Goal: Book appointment/travel/reservation

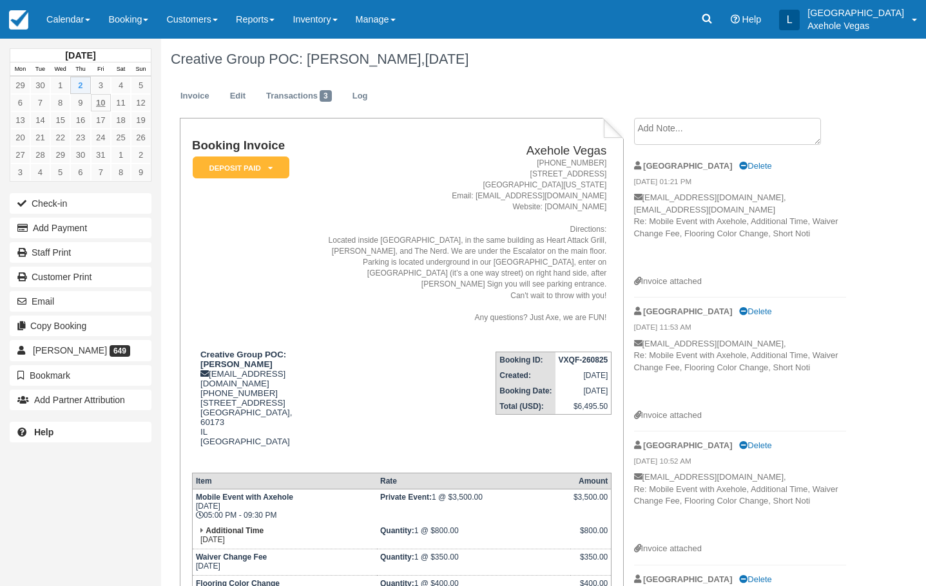
scroll to position [258, 0]
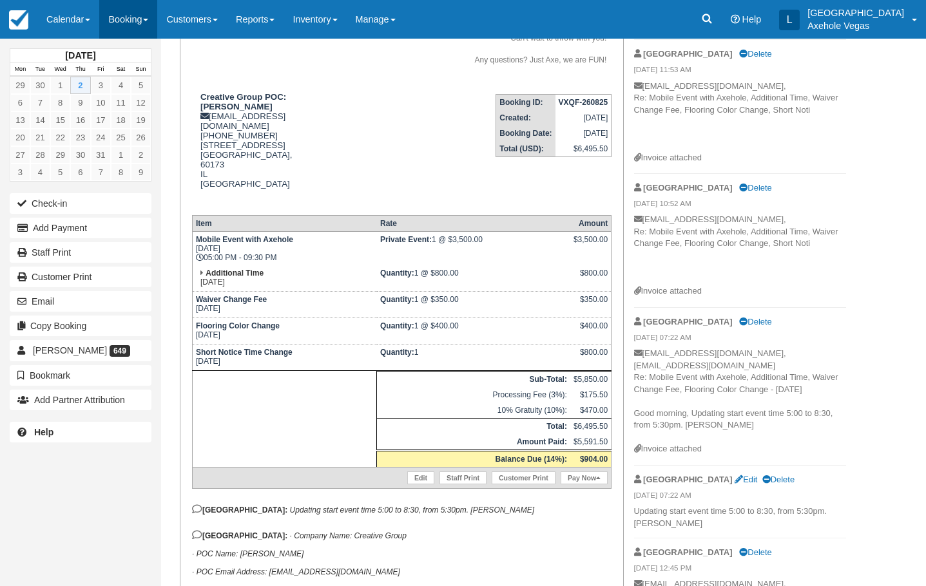
click at [126, 17] on link "Booking" at bounding box center [128, 19] width 58 height 39
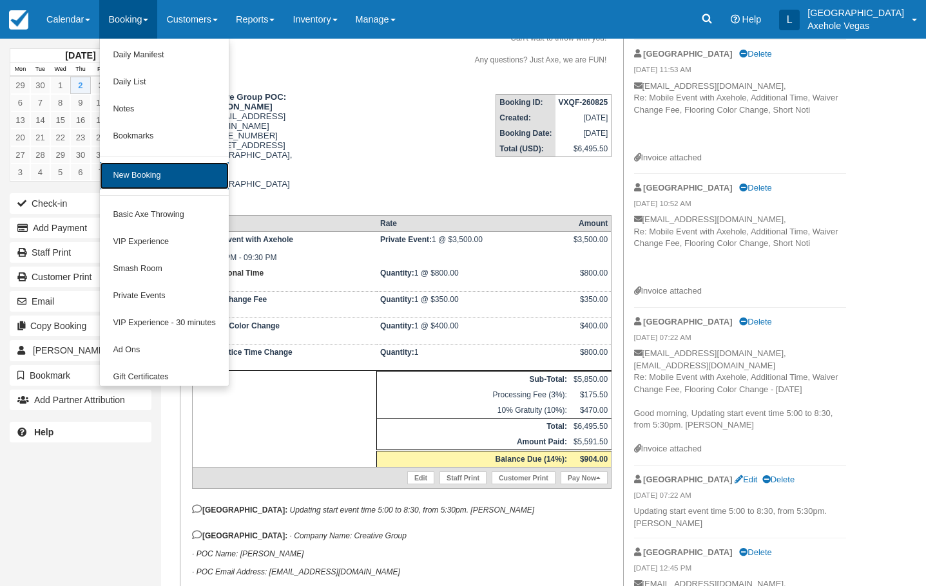
click at [132, 173] on link "New Booking" at bounding box center [164, 175] width 128 height 27
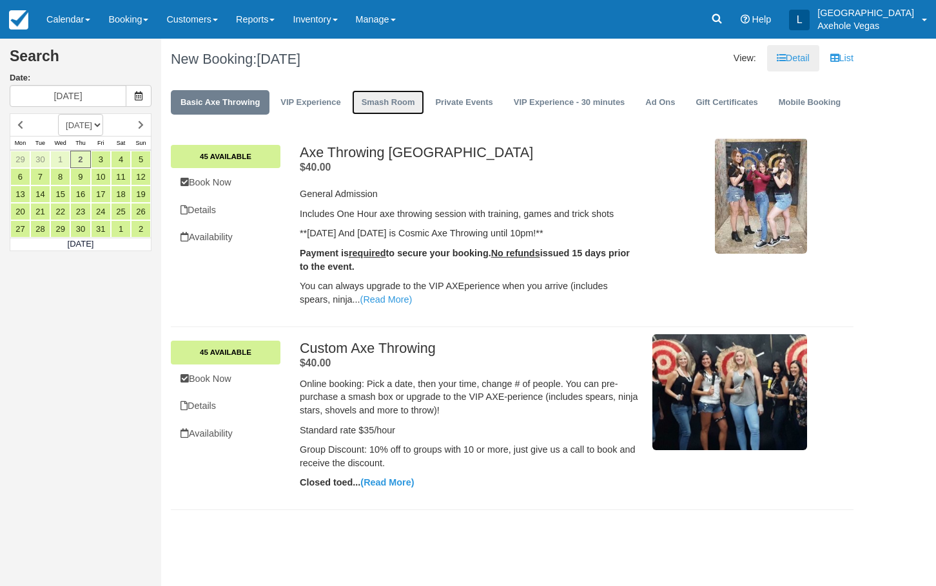
click at [378, 107] on link "Smash Room" at bounding box center [388, 102] width 73 height 25
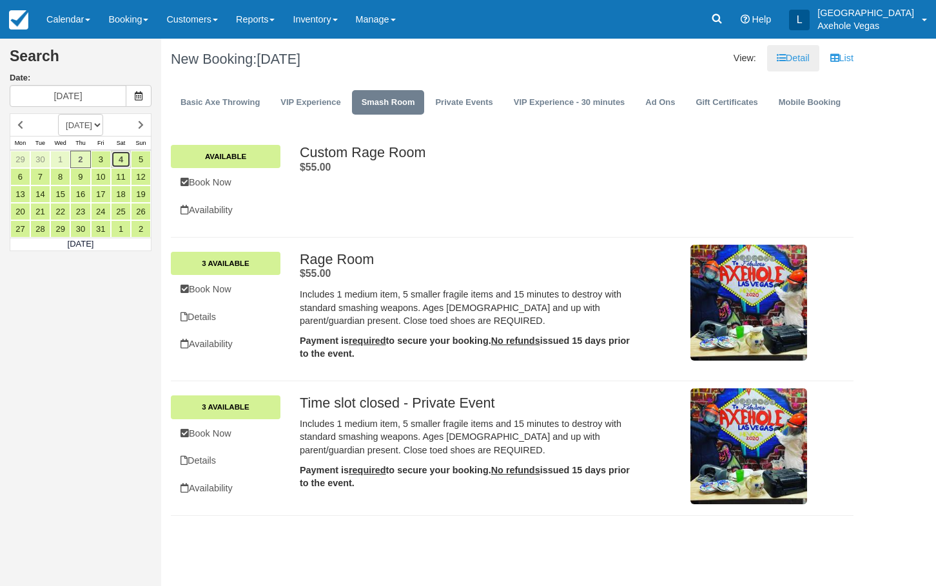
click at [123, 161] on link "4" at bounding box center [121, 159] width 20 height 17
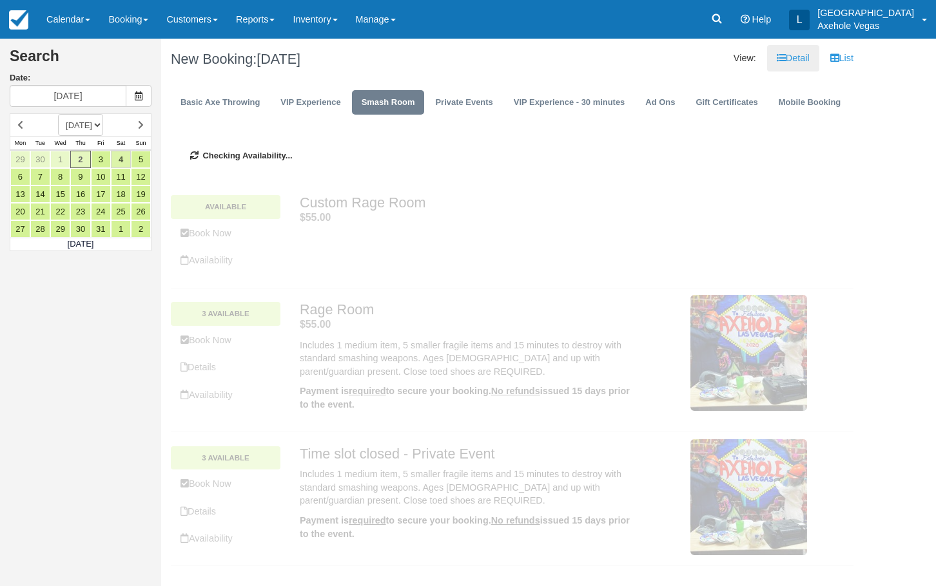
type input "Sat 04 Oct 2025"
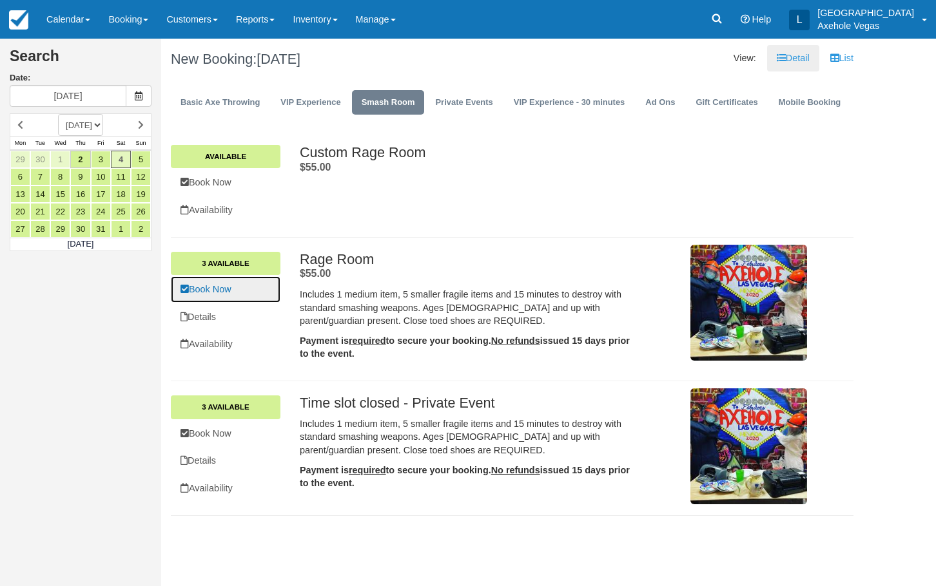
click at [211, 298] on link "Book Now" at bounding box center [226, 289] width 110 height 26
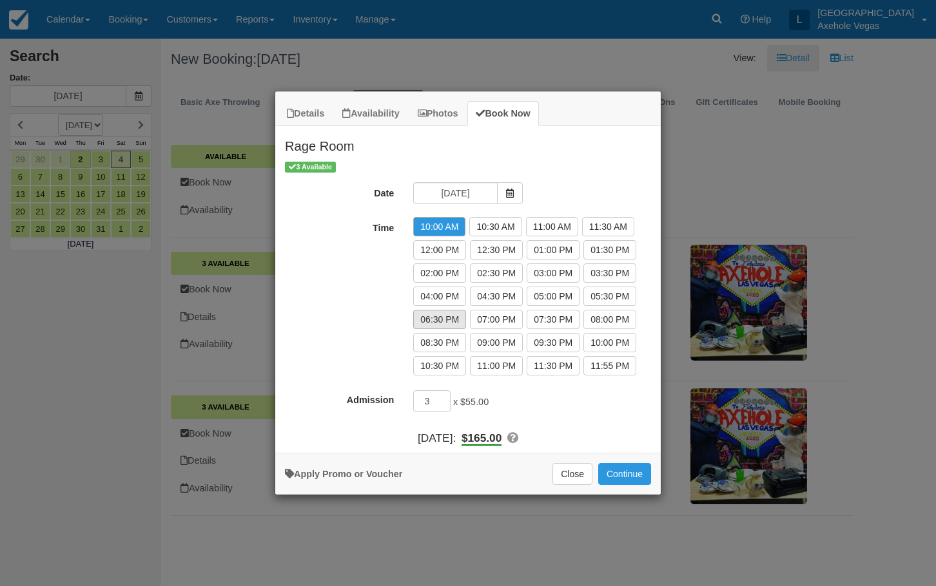
click at [438, 316] on label "06:30 PM" at bounding box center [439, 319] width 53 height 19
radio input "true"
click at [620, 480] on button "Continue" at bounding box center [624, 474] width 53 height 22
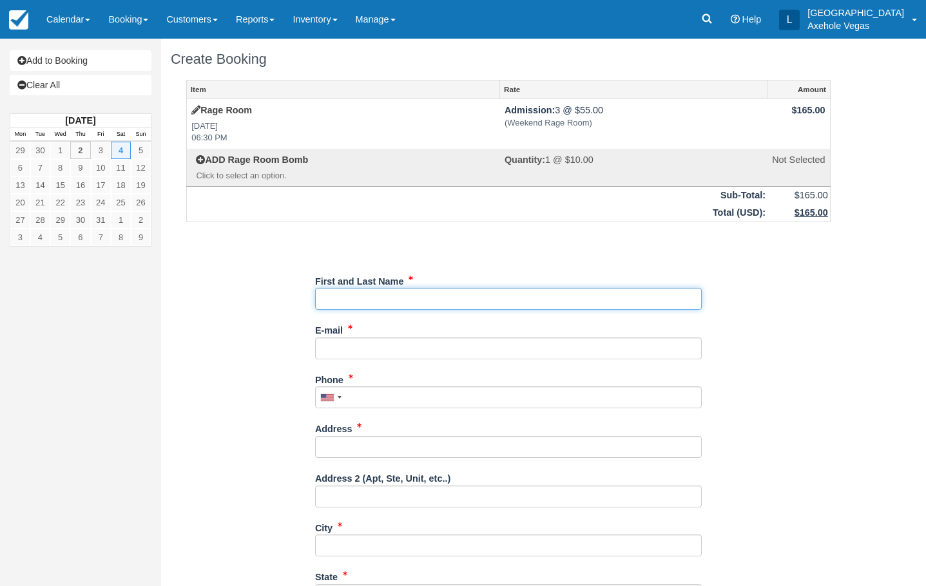
click at [615, 294] on input "First and Last Name" at bounding box center [508, 299] width 387 height 22
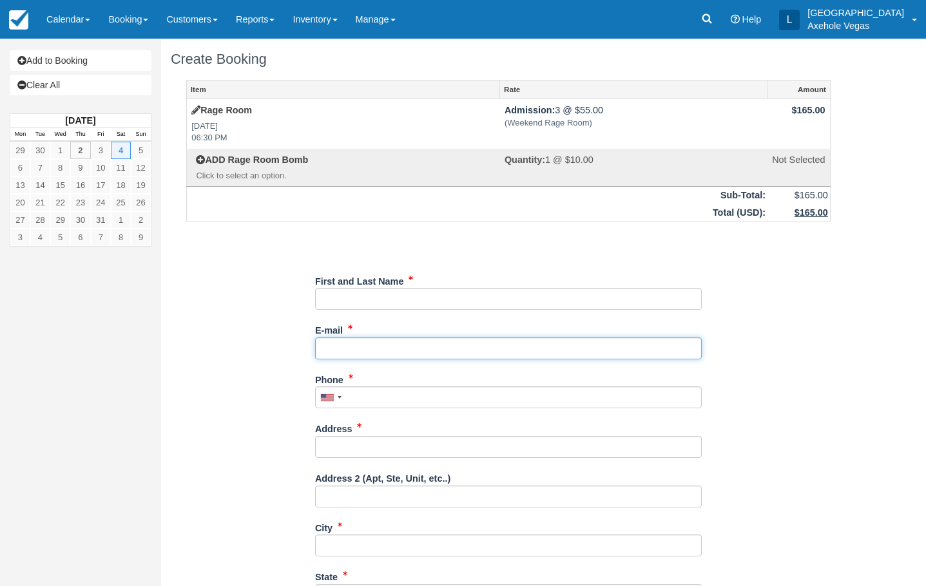
click at [682, 350] on input "E-mail" at bounding box center [508, 349] width 387 height 22
type input "londondawn@live.ca"
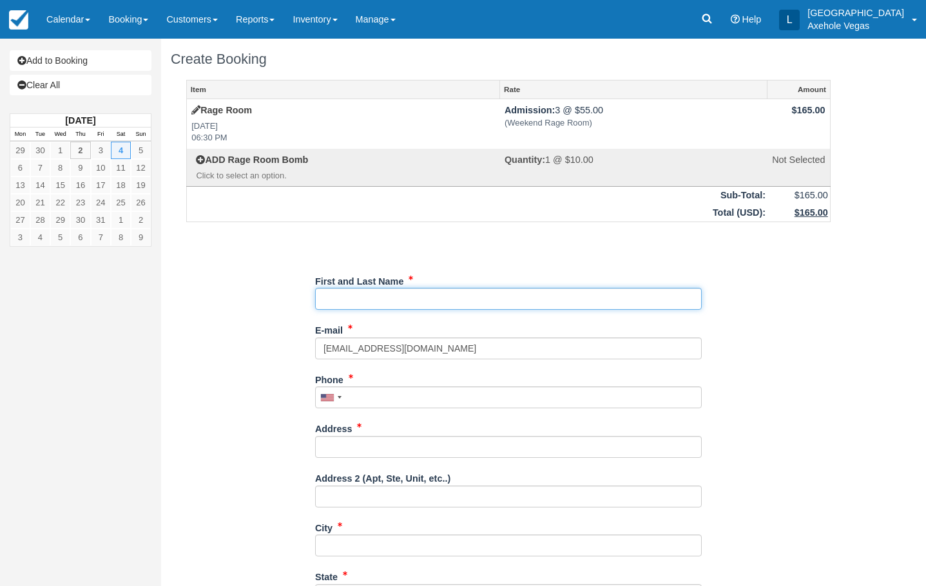
type input "London Cochrane"
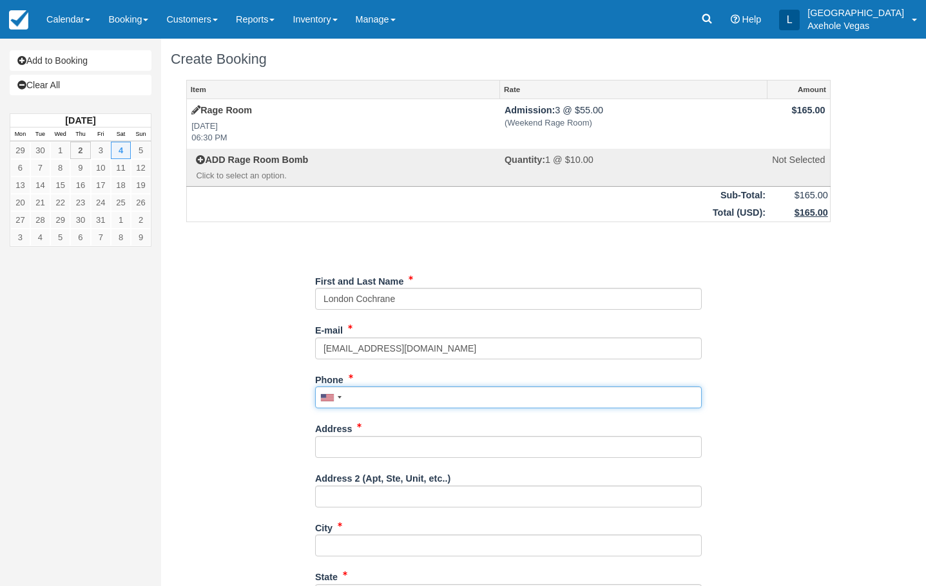
type input "7807211533"
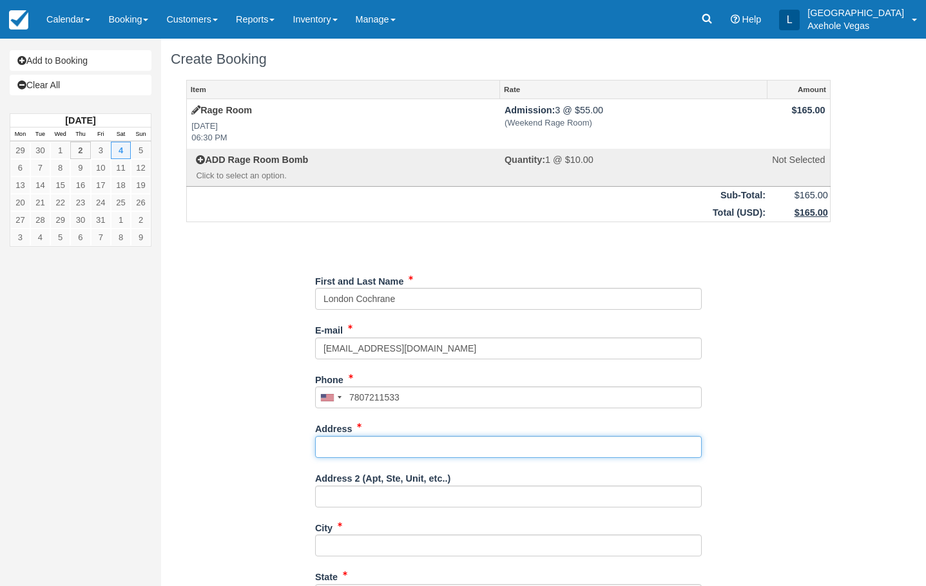
type input "1163 Calcione Drive"
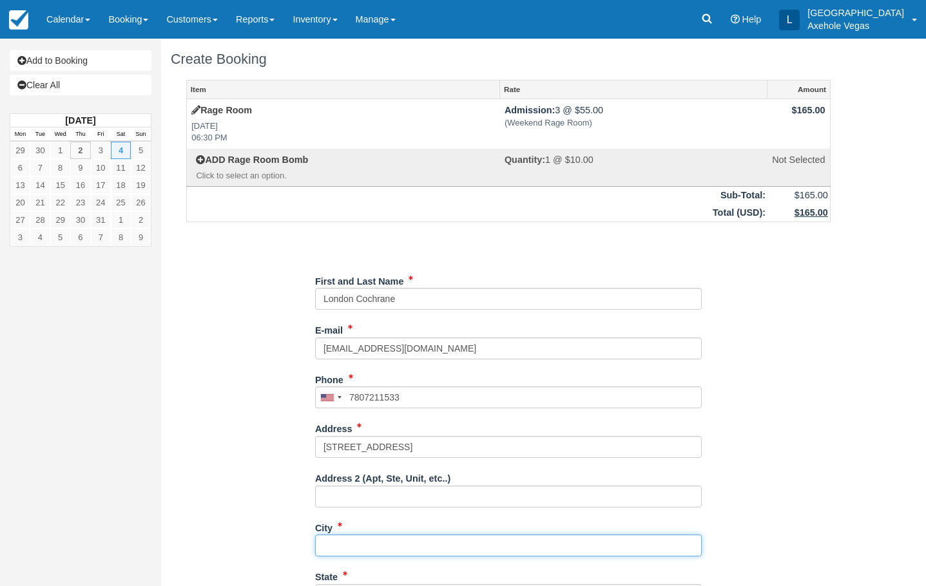
type input "Henderson"
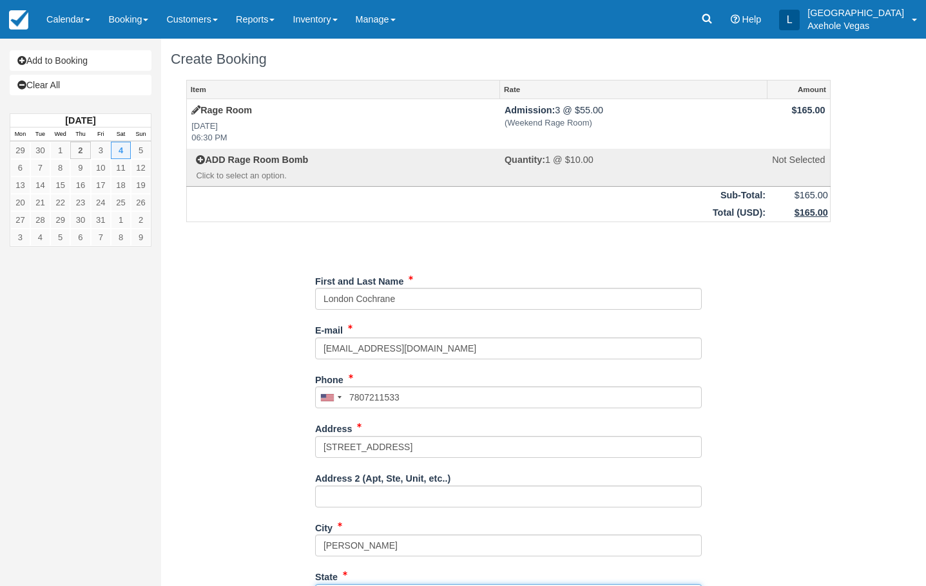
type input "NV"
type input "[GEOGRAPHIC_DATA]"
type input "89011"
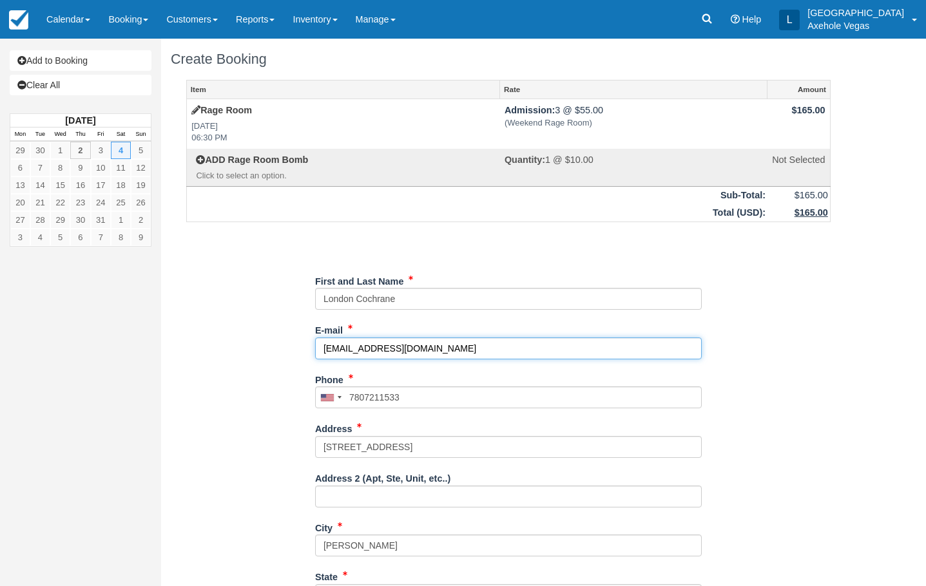
type input "(780) 721-1533"
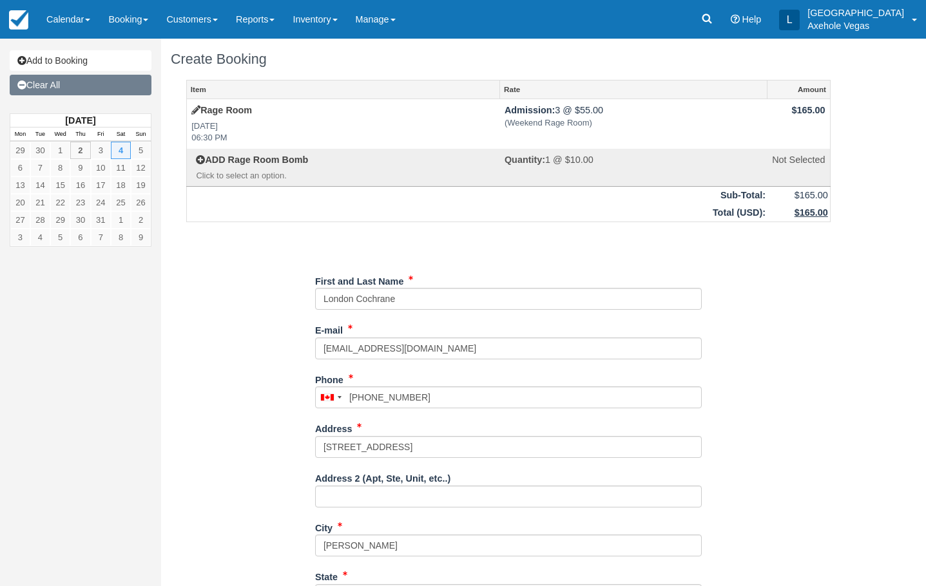
click at [81, 92] on link "Clear All" at bounding box center [81, 85] width 142 height 21
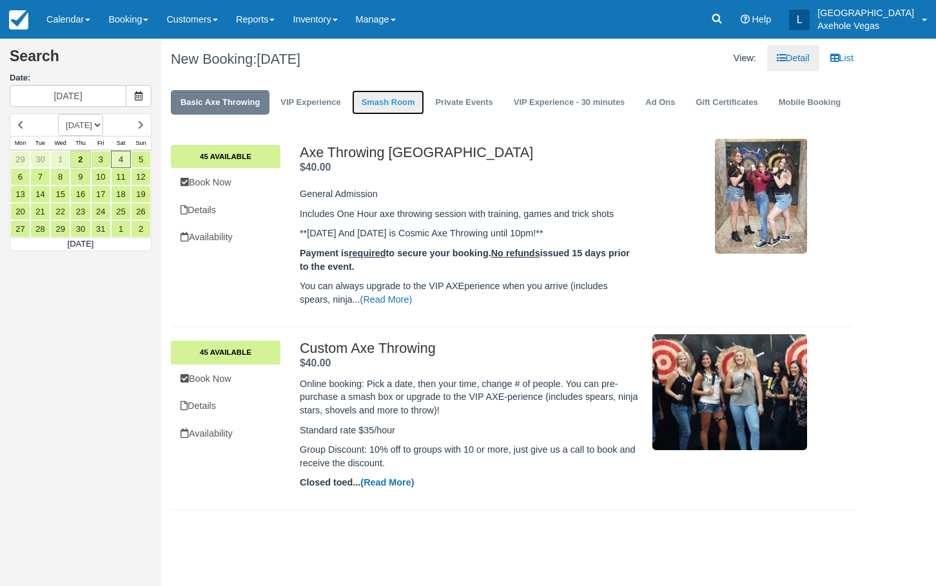
click at [405, 93] on link "Smash Room" at bounding box center [388, 102] width 73 height 25
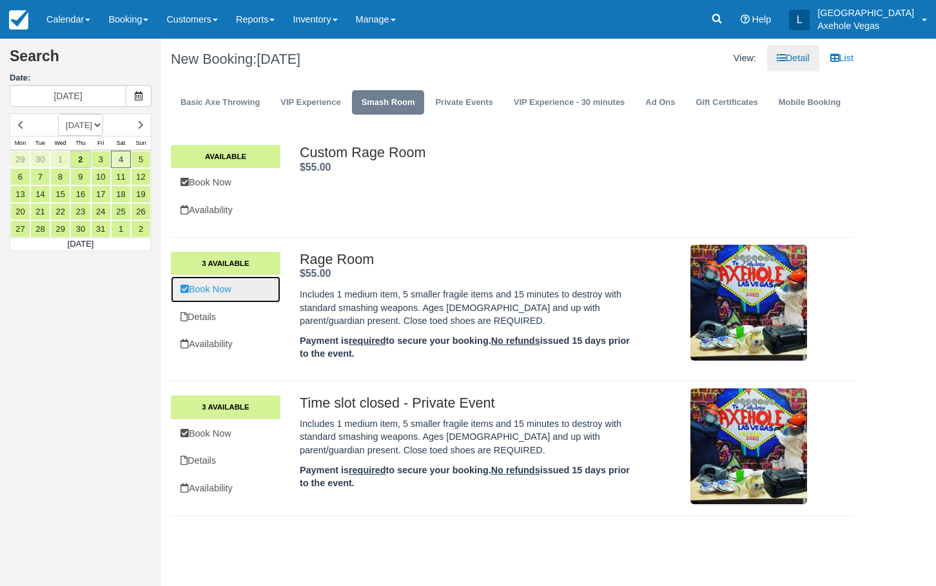
click at [204, 295] on link "Book Now" at bounding box center [226, 289] width 110 height 26
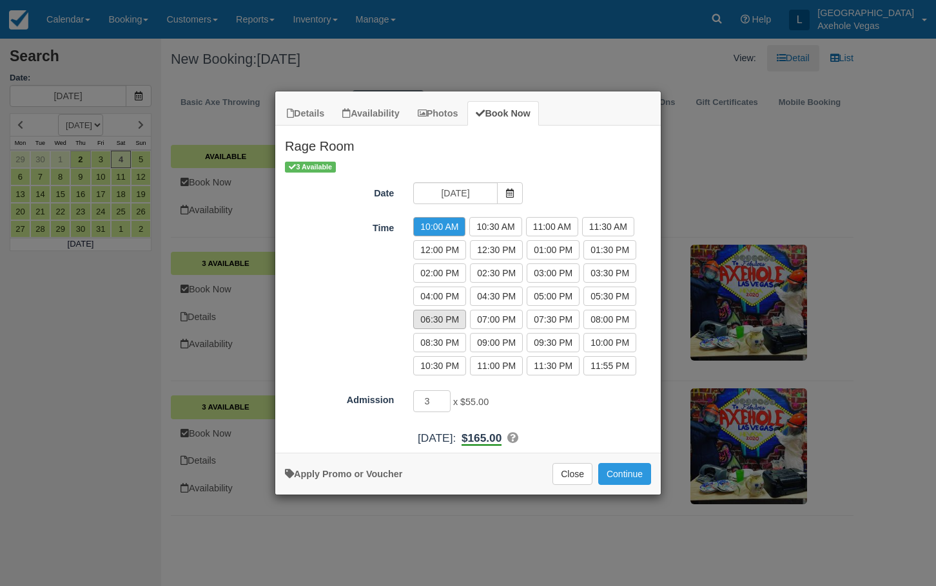
click at [457, 319] on label "06:30 PM" at bounding box center [439, 319] width 53 height 19
radio input "true"
click at [615, 474] on button "Continue" at bounding box center [624, 474] width 53 height 22
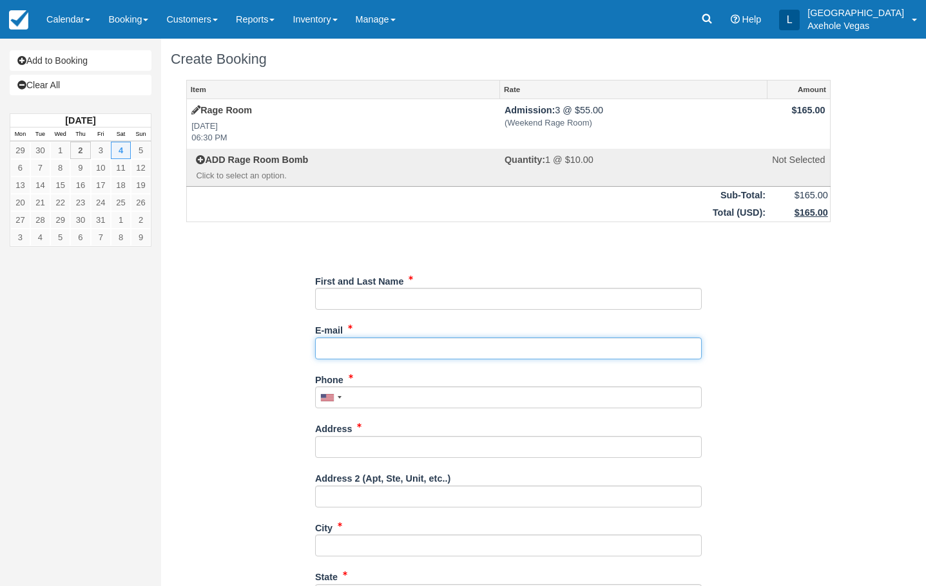
drag, startPoint x: 369, startPoint y: 347, endPoint x: 382, endPoint y: 349, distance: 13.6
click at [369, 347] on input "E-mail" at bounding box center [508, 349] width 387 height 22
type input "[EMAIL_ADDRESS][DOMAIN_NAME]"
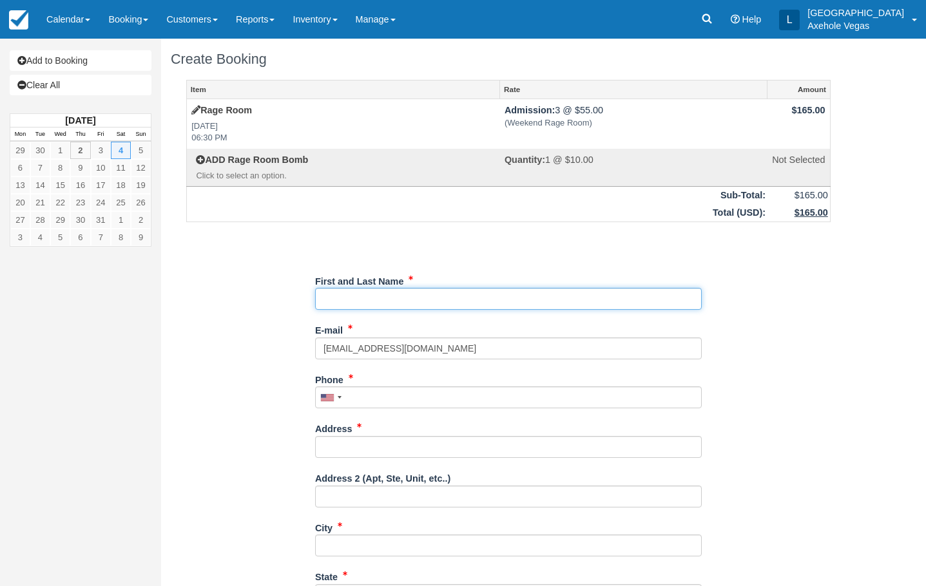
type input "London Axehole Inc. [GEOGRAPHIC_DATA]"
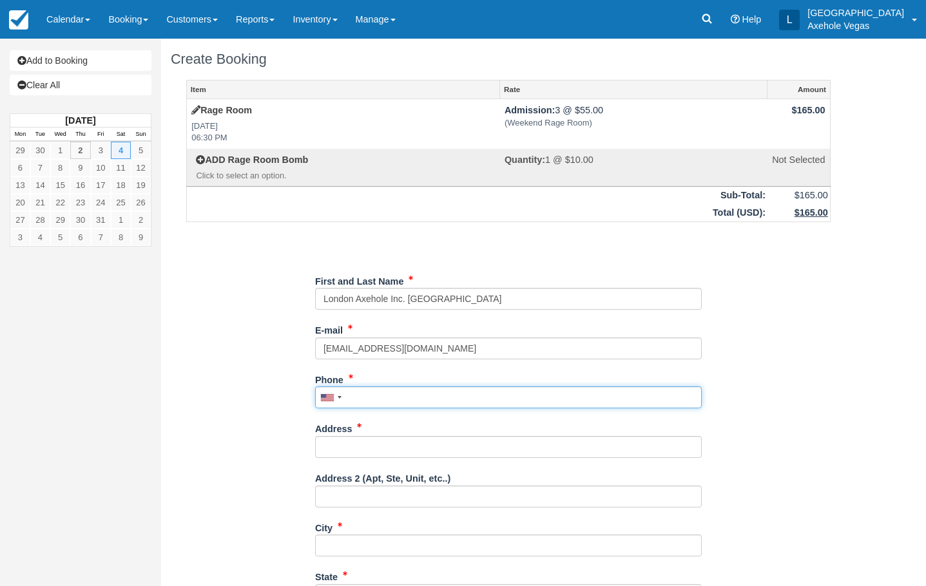
type input "7027767640"
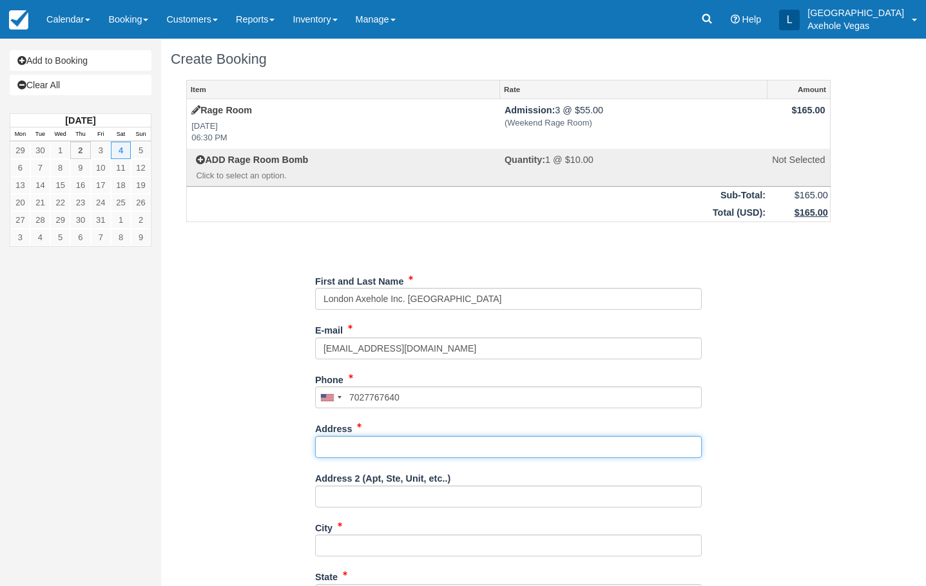
type input "[STREET_ADDRESS]"
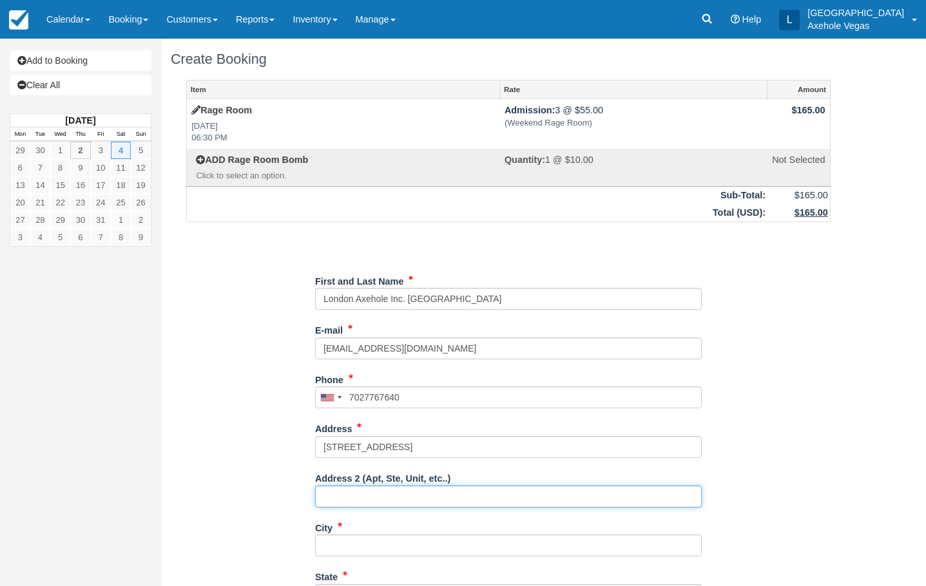
type input "Ste 163"
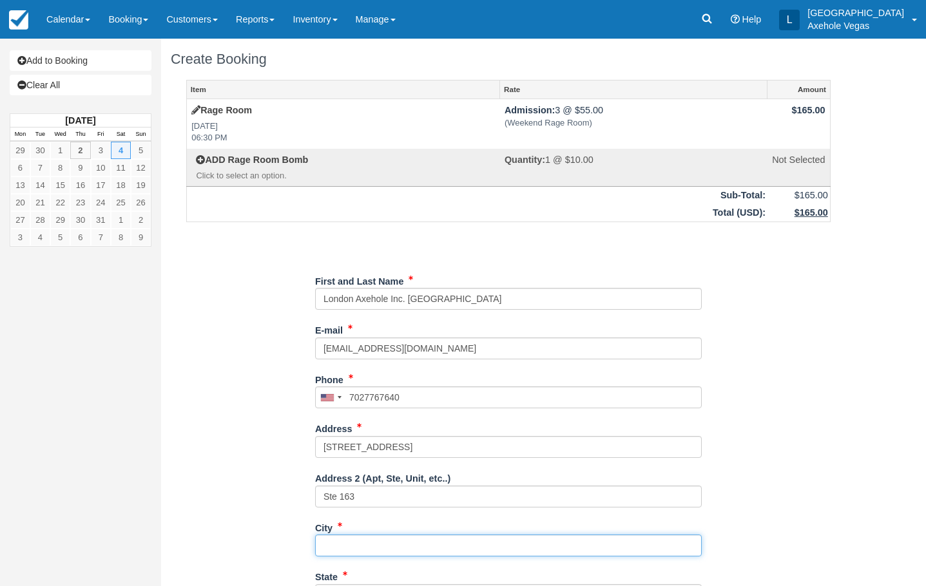
type input "[GEOGRAPHIC_DATA]"
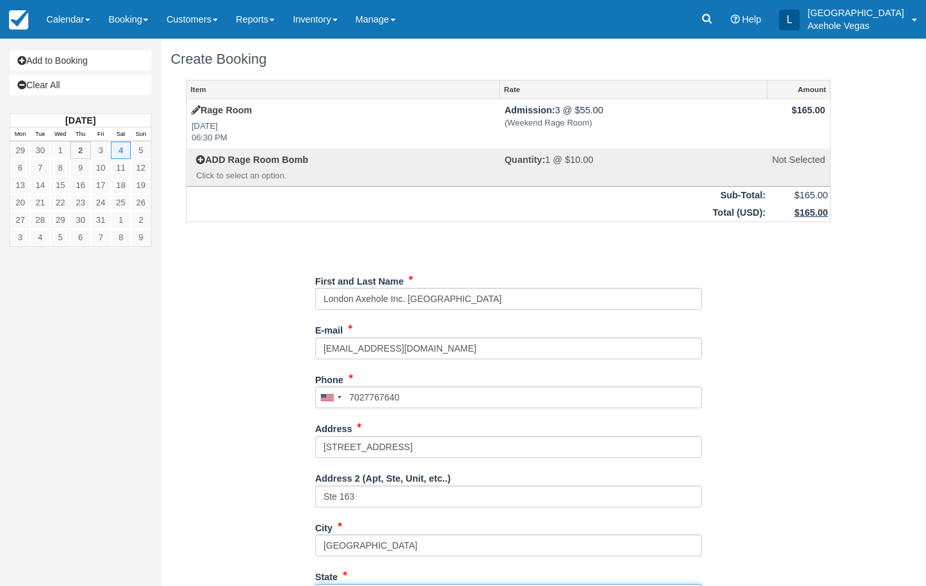
type input "NV"
type input "[GEOGRAPHIC_DATA]"
type input "89101"
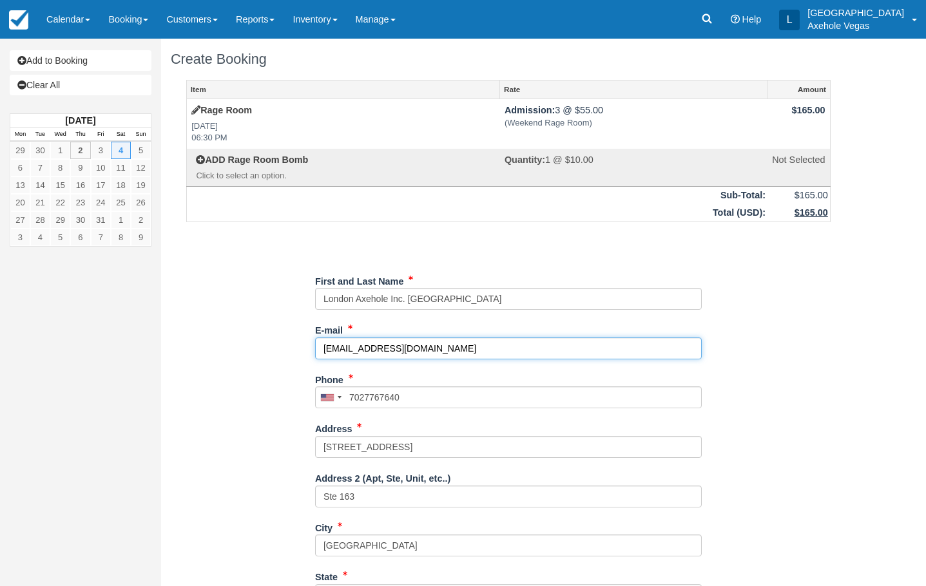
type input "[PHONE_NUMBER]"
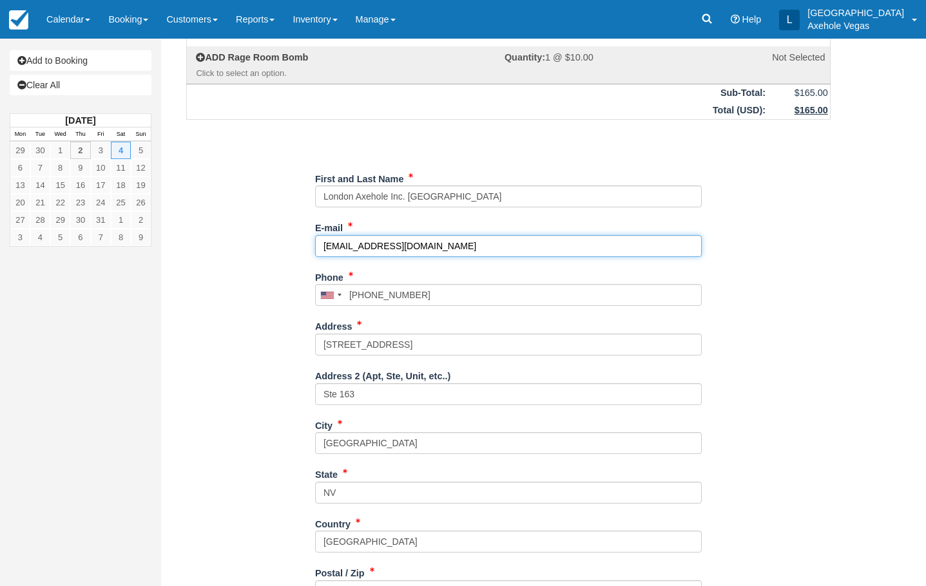
scroll to position [222, 0]
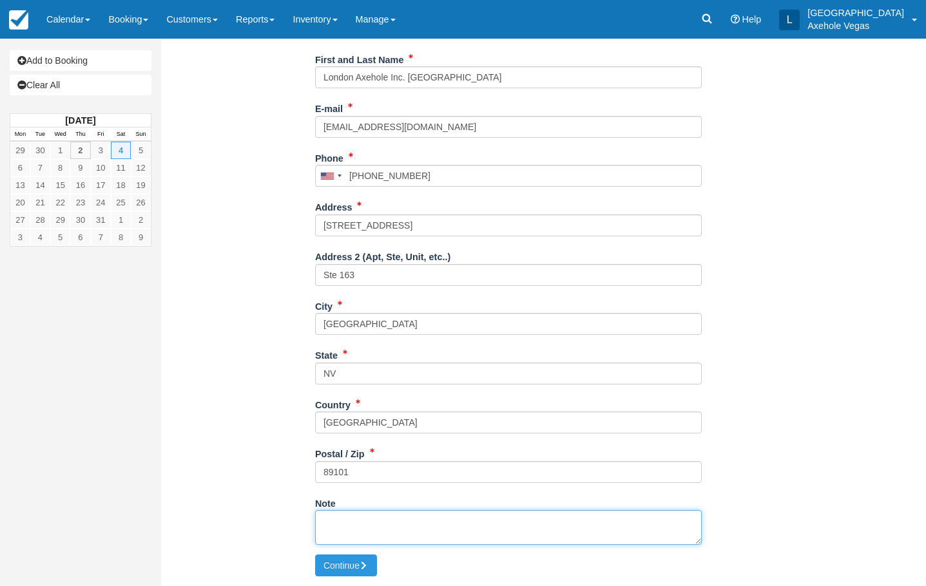
click at [393, 516] on textarea "Note" at bounding box center [508, 527] width 387 height 35
type textarea "Time slot block off [PERSON_NAME]"
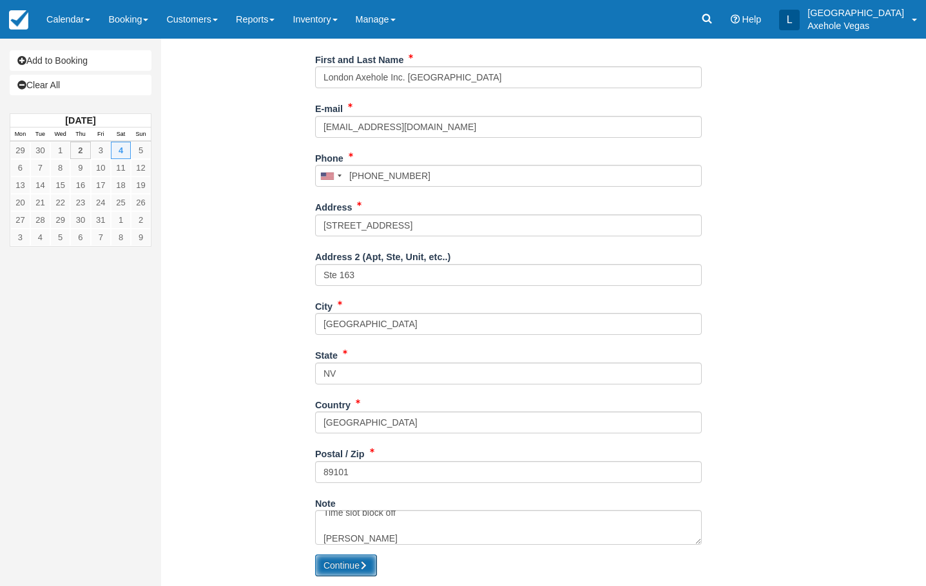
click at [354, 563] on button "Continue" at bounding box center [346, 566] width 62 height 22
type input "[PHONE_NUMBER]"
